Goal: Information Seeking & Learning: Learn about a topic

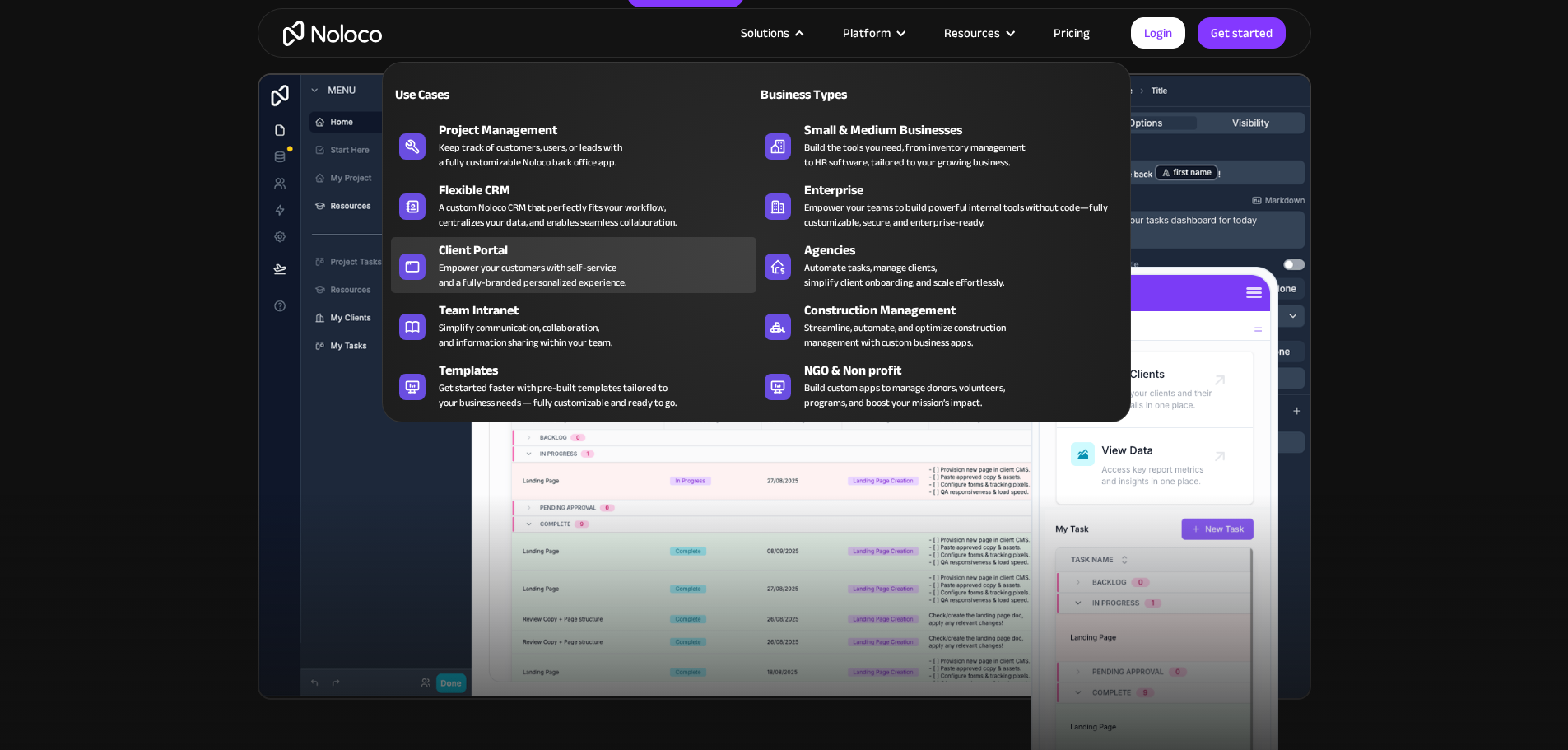
click at [471, 266] on div "Empower your customers with self-service and a fully-branded personalized exper…" at bounding box center [532, 275] width 188 height 30
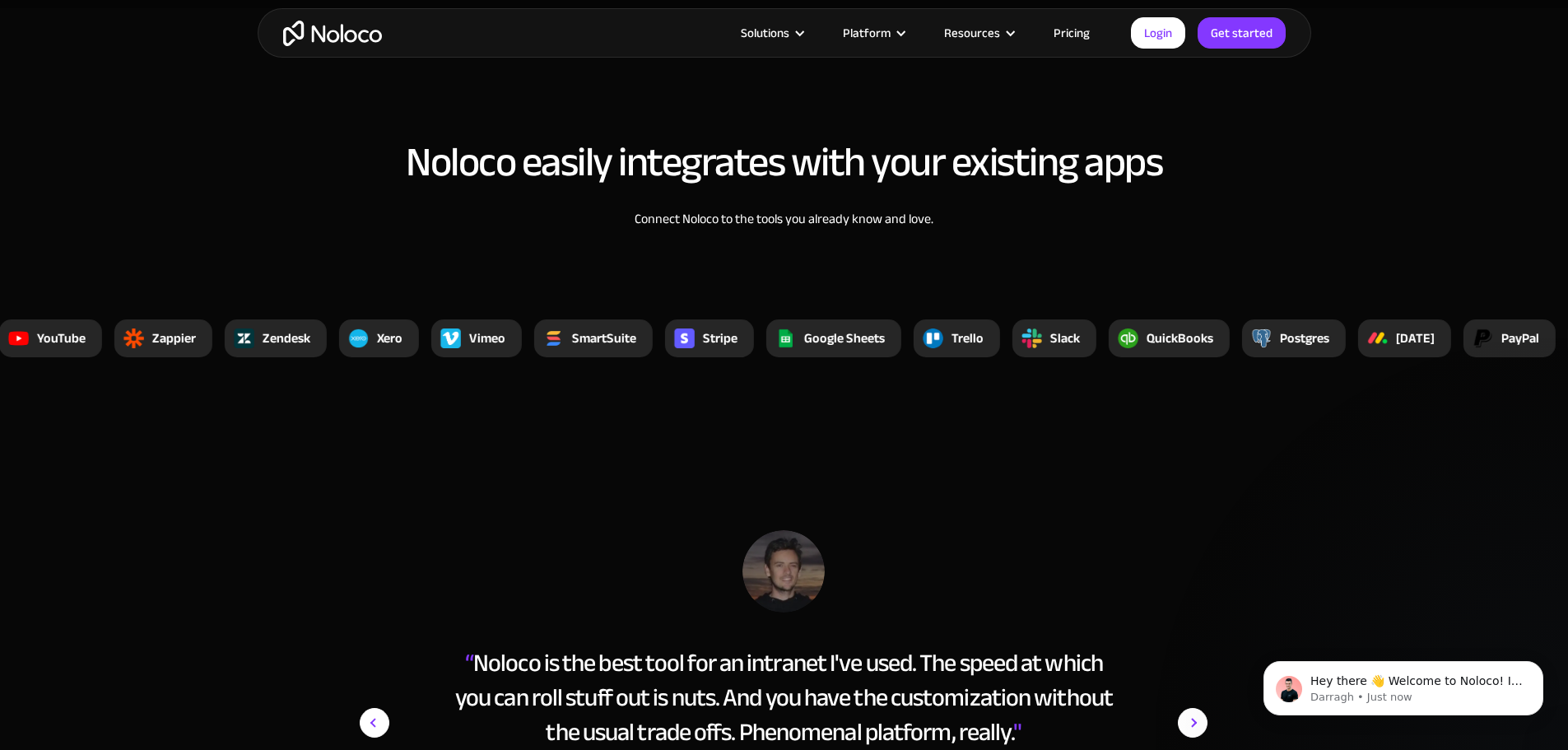
scroll to position [6298, 0]
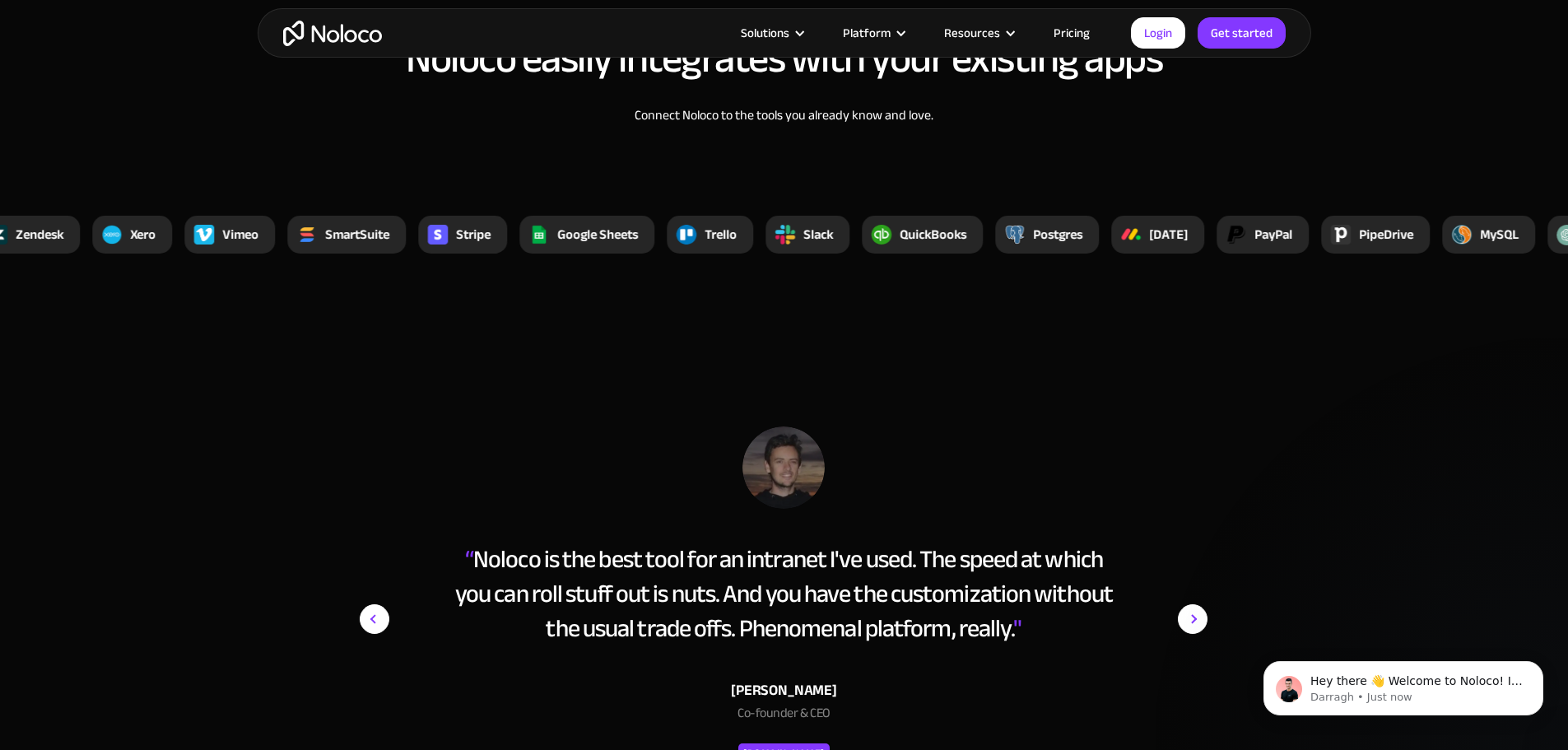
click at [1065, 27] on link "Pricing" at bounding box center [1072, 33] width 78 height 21
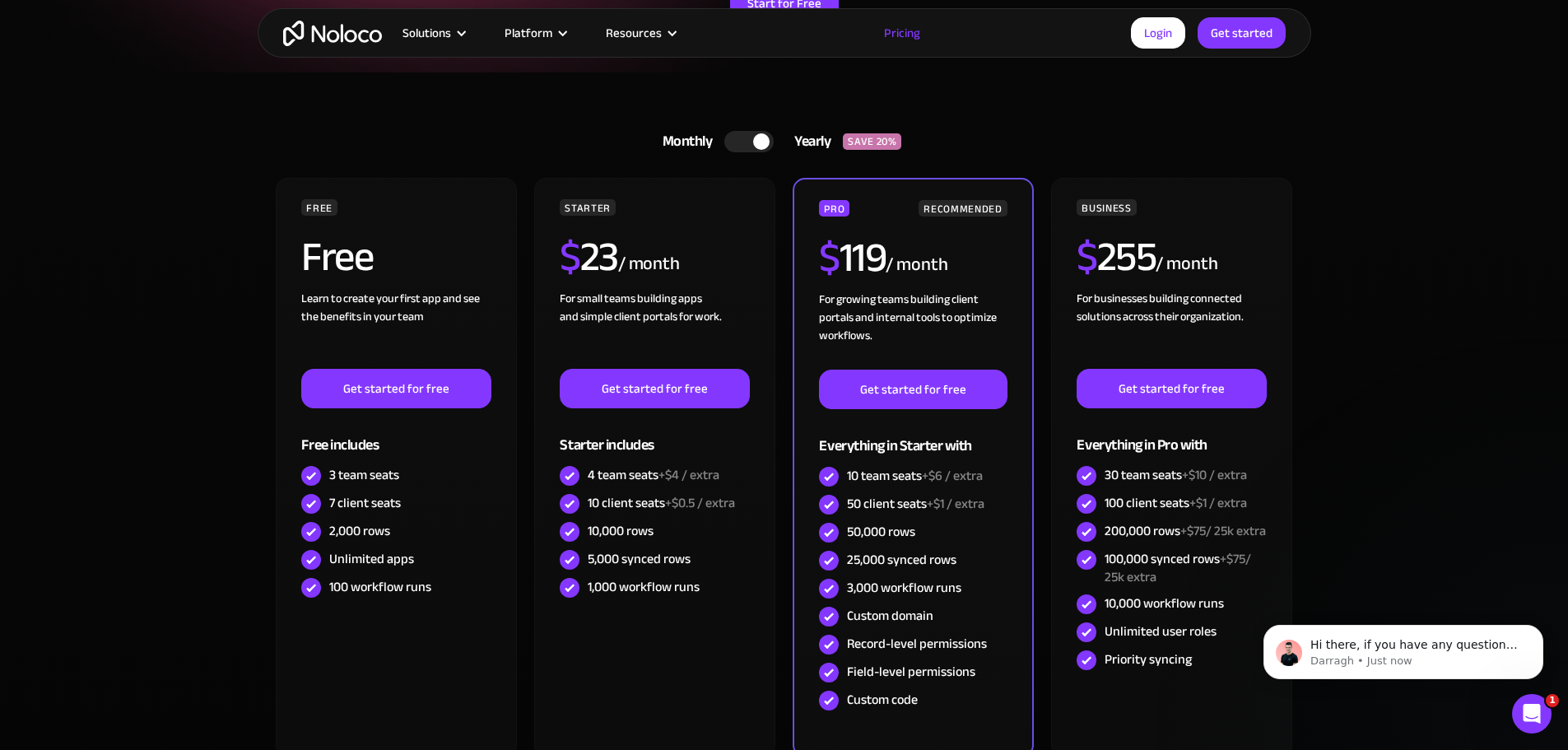
click at [734, 146] on div at bounding box center [749, 141] width 50 height 21
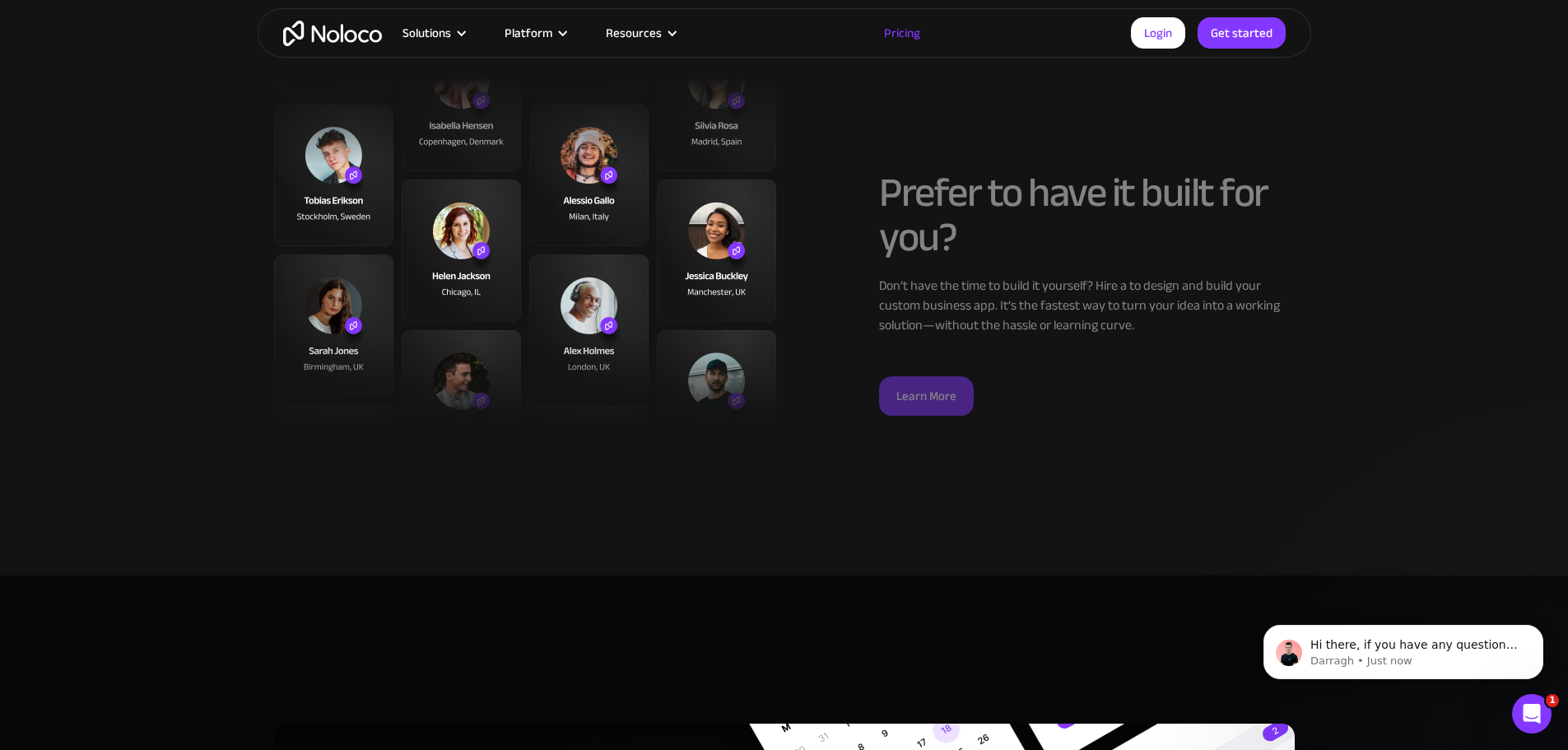
scroll to position [6254, 0]
